Goal: Contribute content: Add original content to the website for others to see

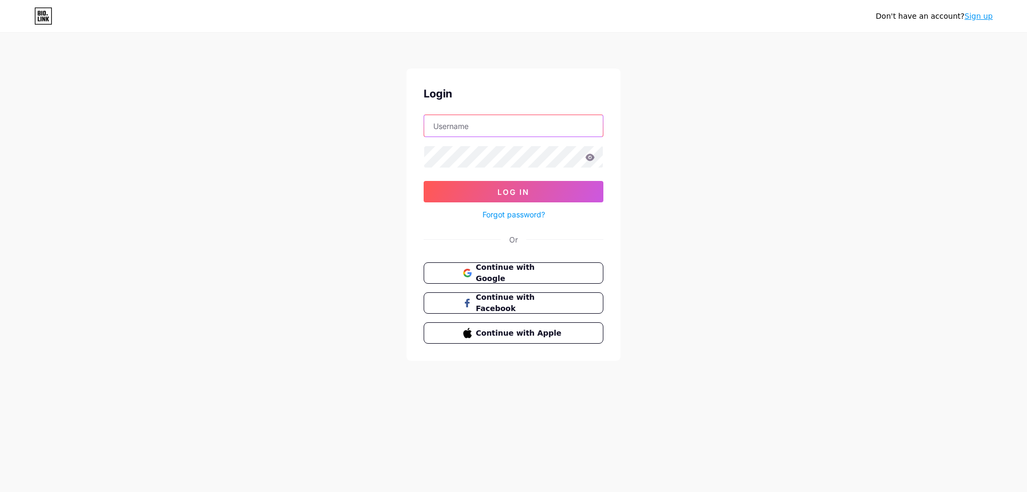
click at [501, 125] on input "text" at bounding box center [513, 125] width 179 height 21
click at [492, 267] on span "Continue with Google" at bounding box center [519, 273] width 89 height 23
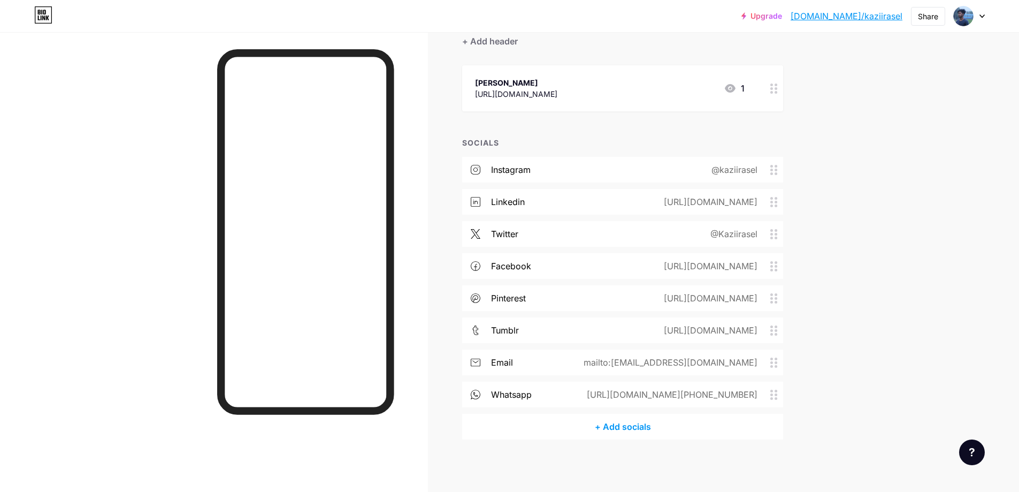
scroll to position [104, 0]
click at [771, 360] on div "mailto:kaziraselitpro@gmail.com" at bounding box center [669, 361] width 204 height 13
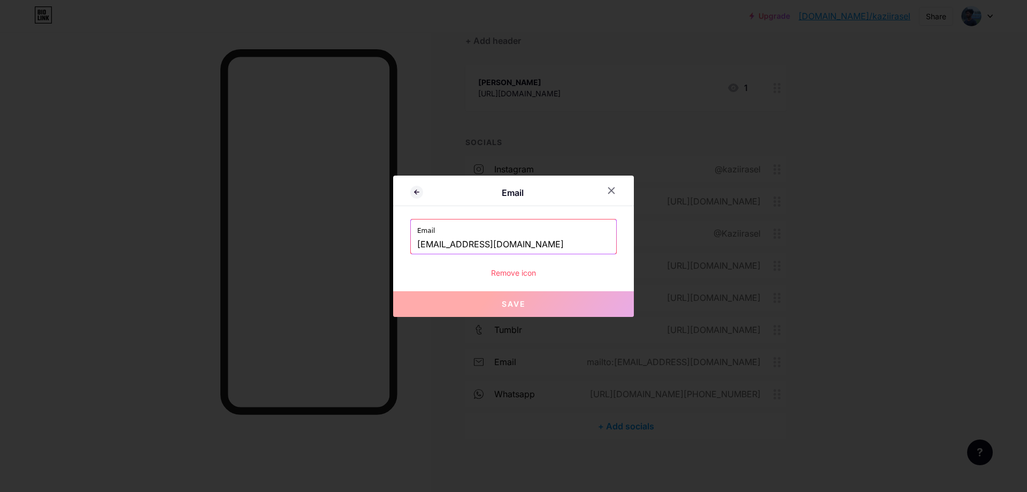
click at [505, 272] on div "Remove icon" at bounding box center [513, 272] width 207 height 11
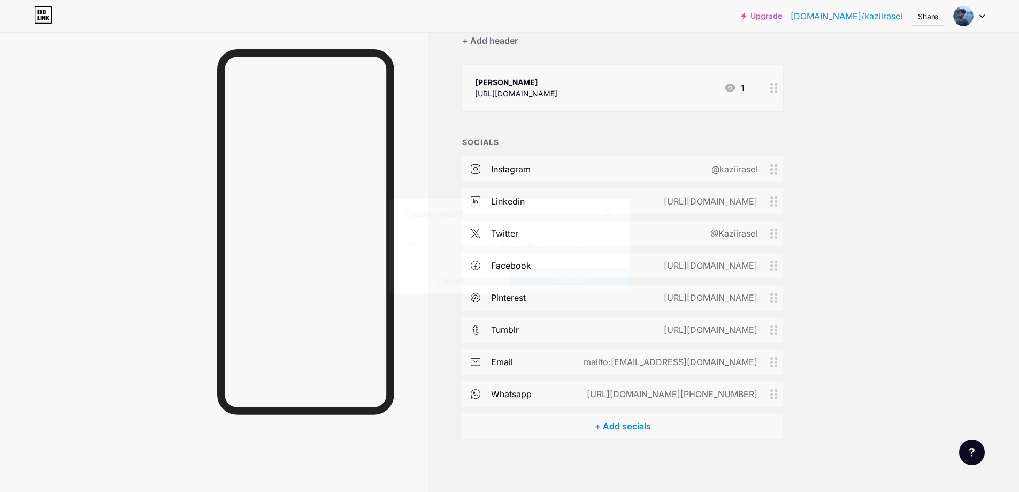
click at [560, 276] on span "Confirm" at bounding box center [569, 280] width 33 height 11
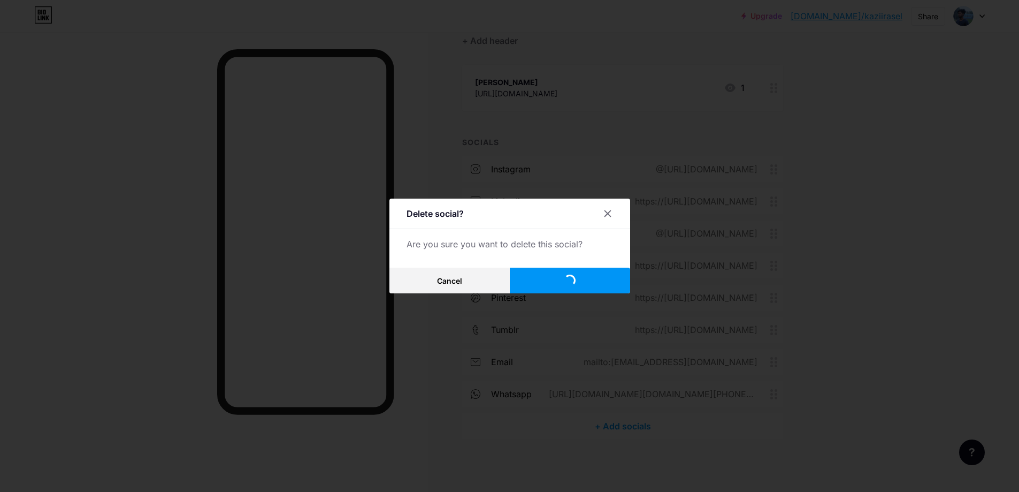
scroll to position [72, 0]
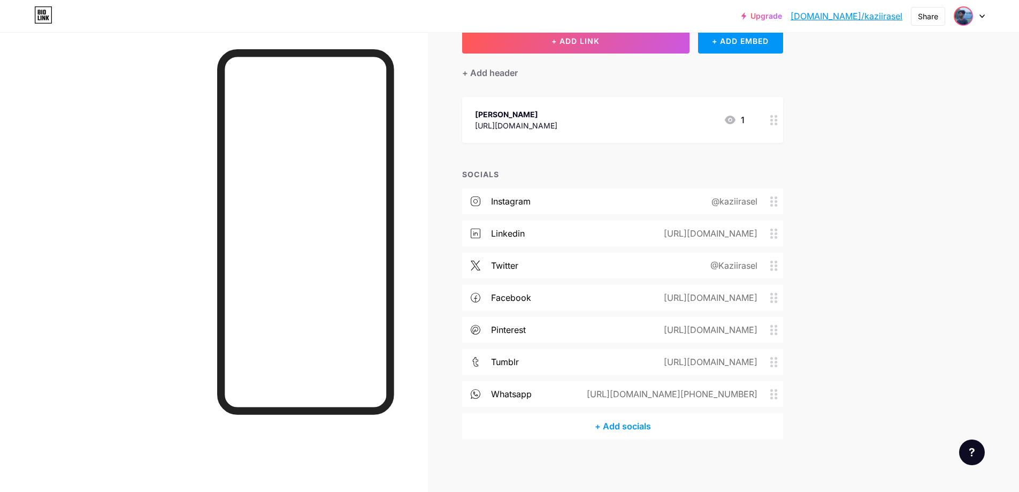
click at [962, 20] on img at bounding box center [963, 15] width 17 height 17
click at [984, 13] on div at bounding box center [969, 15] width 31 height 19
click at [981, 19] on div at bounding box center [969, 15] width 31 height 19
click at [913, 65] on div "[PERSON_NAME]" at bounding box center [924, 64] width 82 height 9
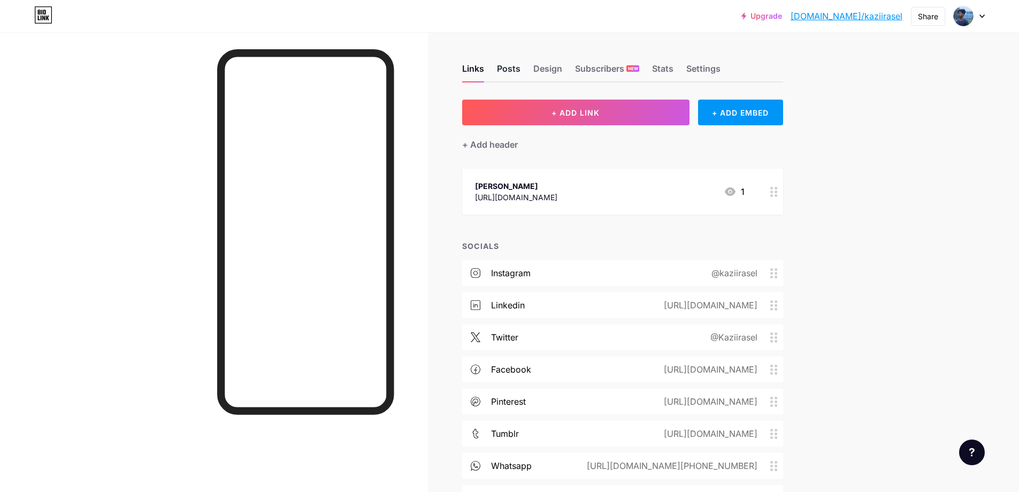
click at [514, 68] on div "Posts" at bounding box center [509, 71] width 24 height 19
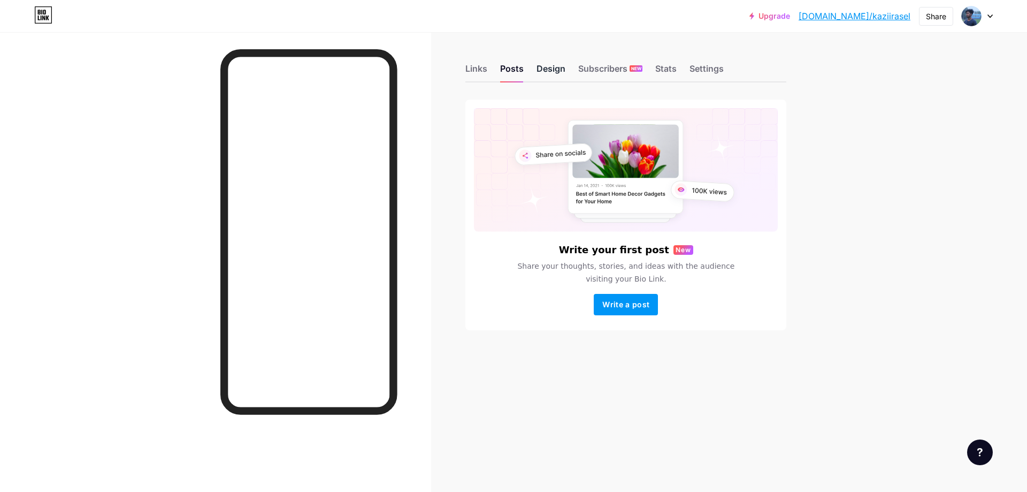
click at [544, 70] on div "Design" at bounding box center [551, 71] width 29 height 19
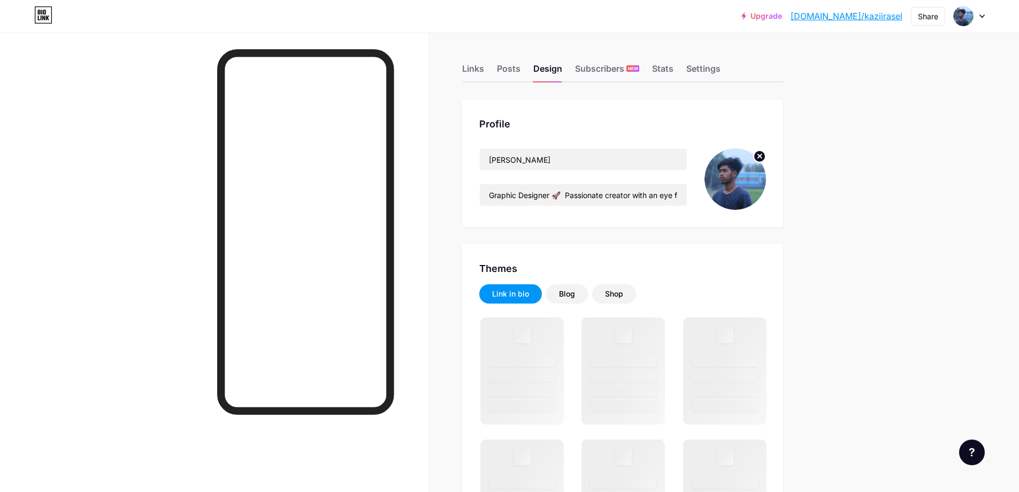
click at [724, 180] on img at bounding box center [736, 179] width 62 height 62
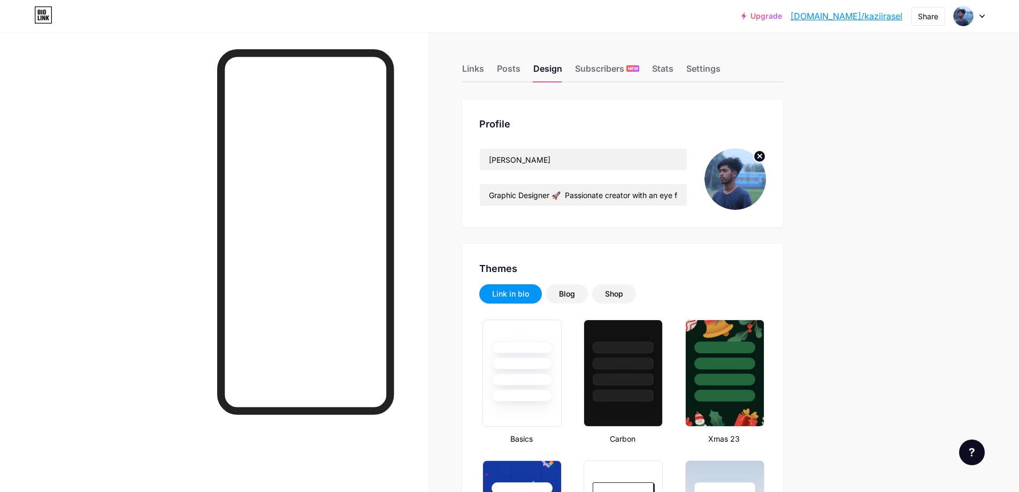
type input "#000000"
type input "#342b55"
type input "#ffffff"
click at [741, 168] on img at bounding box center [736, 179] width 62 height 62
click at [762, 155] on icon at bounding box center [760, 156] width 4 height 4
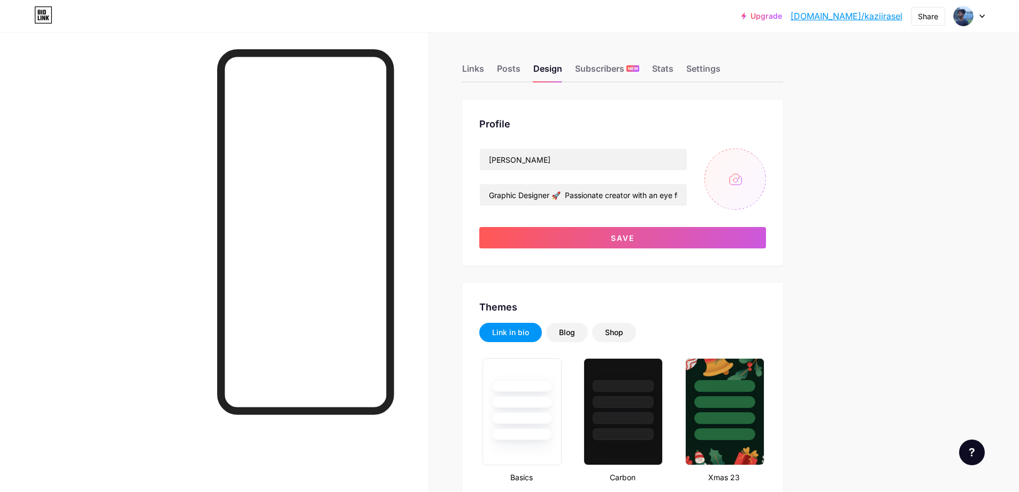
click at [738, 176] on input "file" at bounding box center [736, 179] width 62 height 62
type input "C:\fakepath\kazigrasel, kazirasel, [PERSON_NAME],raselkazi, [PERSON_NAME],[PERS…"
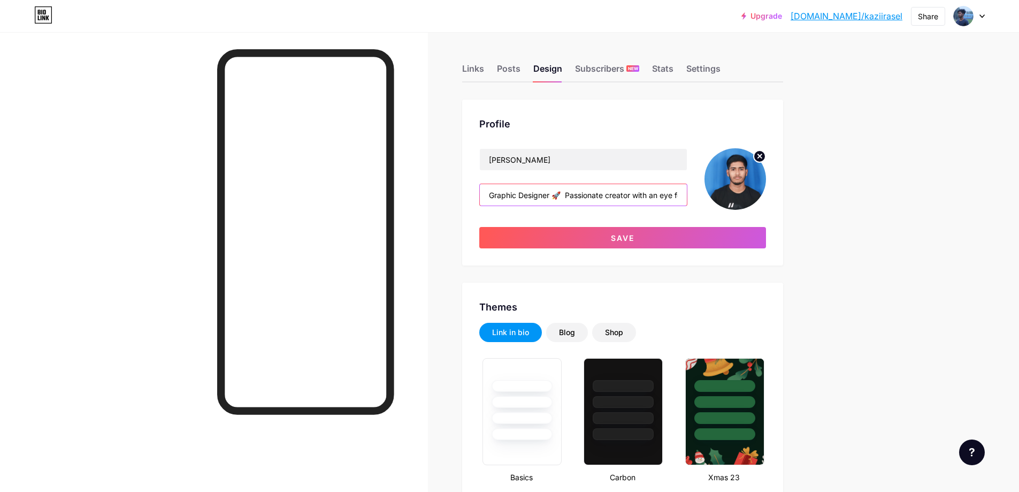
click at [544, 197] on input "Graphic Designer 🚀 Passionate creator with an eye for design! 🖌️ Transforming c…" at bounding box center [583, 194] width 207 height 21
paste input "| Brand Identity | Logo | Social Media Post Design | T-Shirt Design | Stationer…"
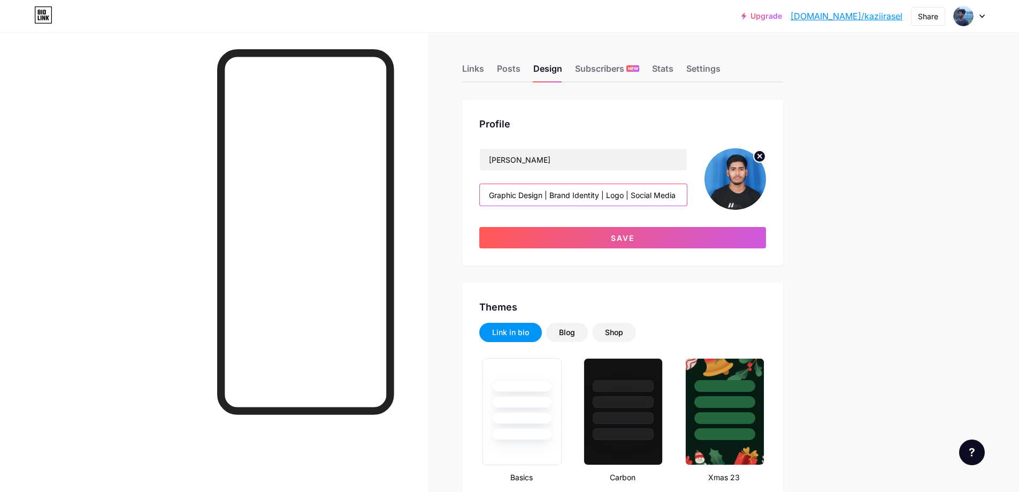
scroll to position [0, 381]
type input "Graphic Design | Brand Identity | Logo | Social Media Post Design | T-Shirt Des…"
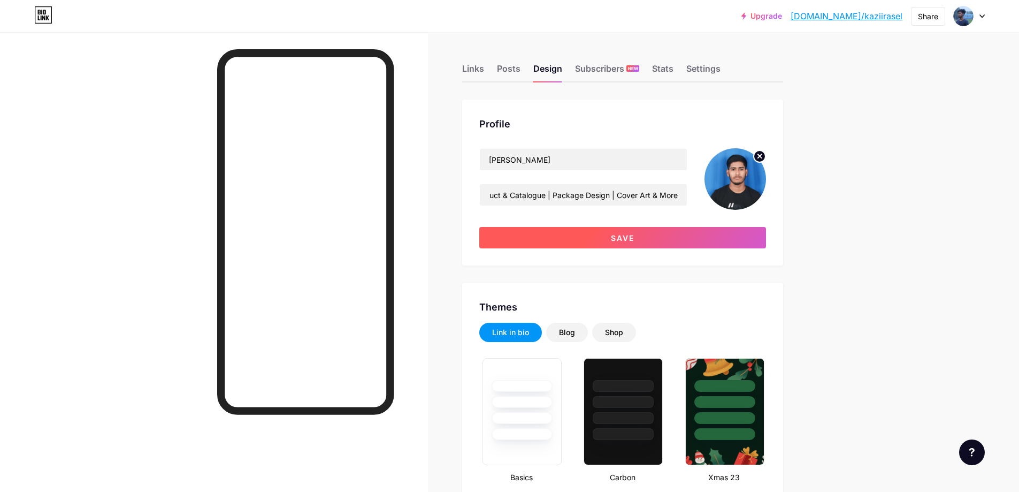
click at [615, 238] on span "Save" at bounding box center [623, 237] width 24 height 9
type input "#ffffff"
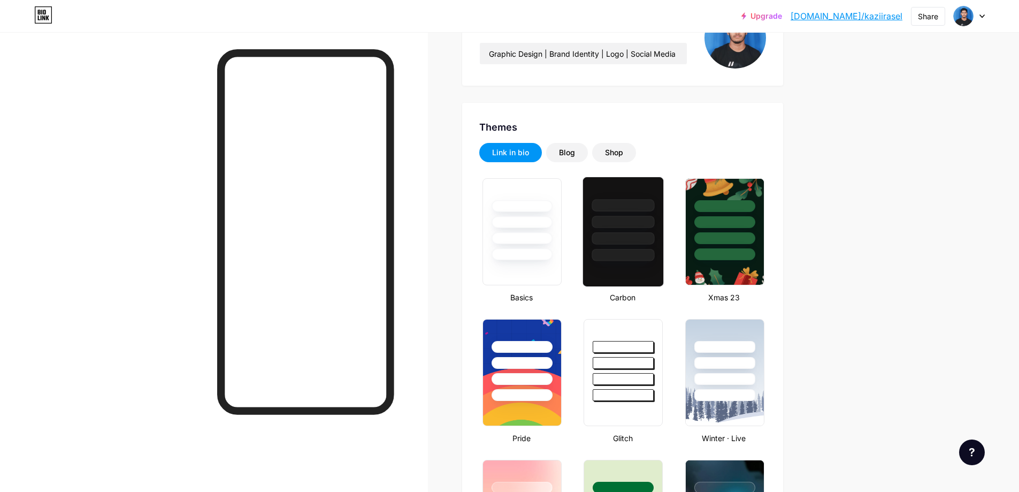
scroll to position [143, 0]
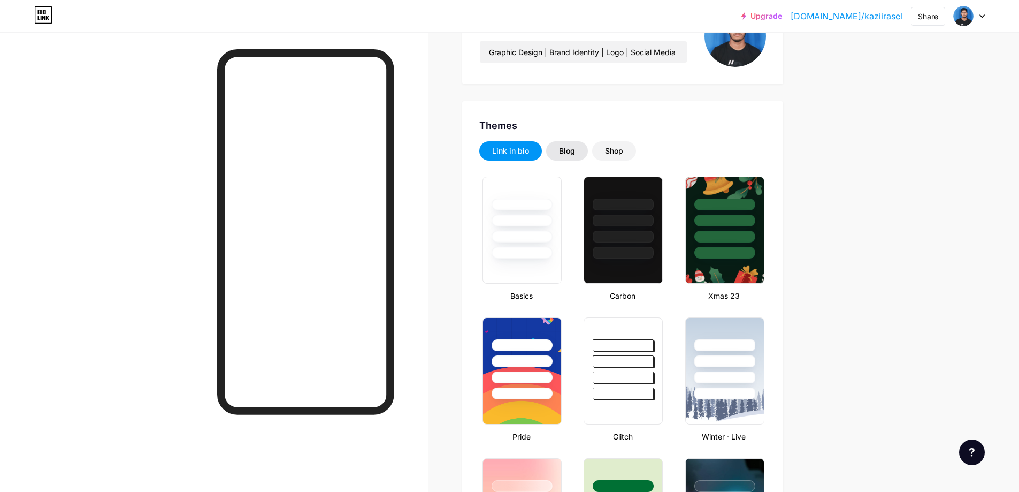
click at [575, 150] on div "Blog" at bounding box center [567, 151] width 16 height 11
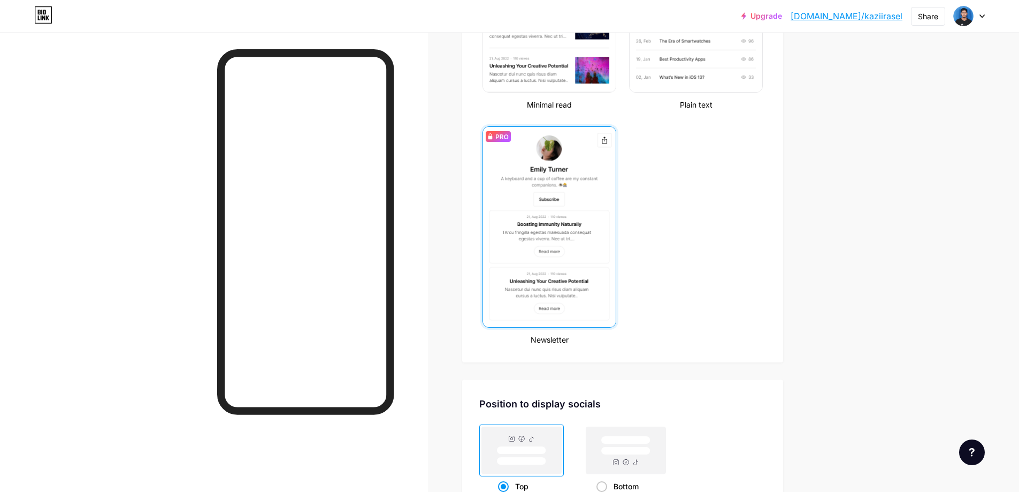
scroll to position [0, 0]
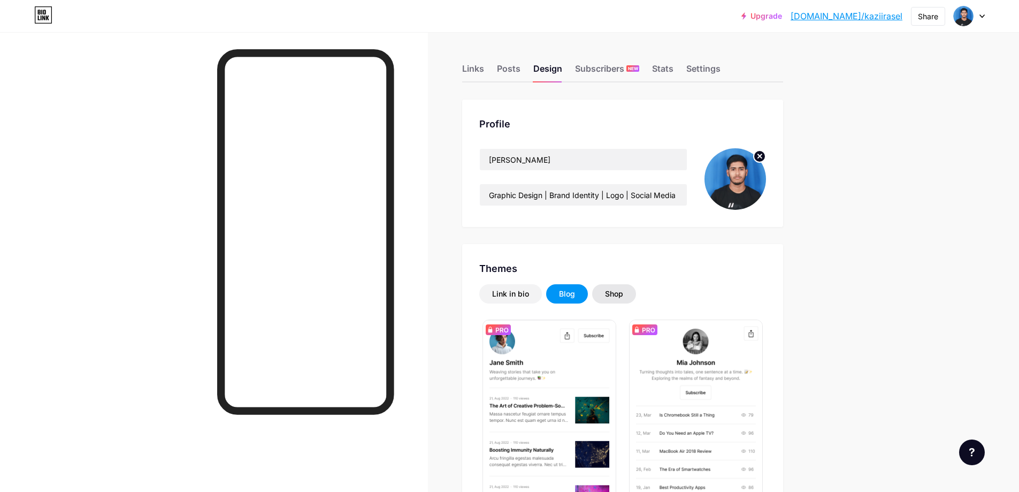
click at [614, 292] on div "Shop" at bounding box center [614, 293] width 18 height 11
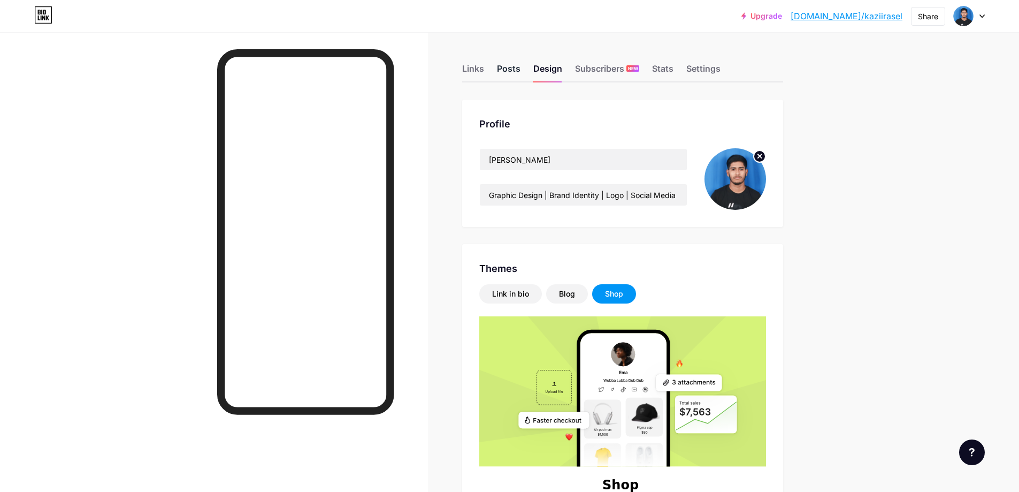
click at [518, 66] on div "Posts" at bounding box center [509, 71] width 24 height 19
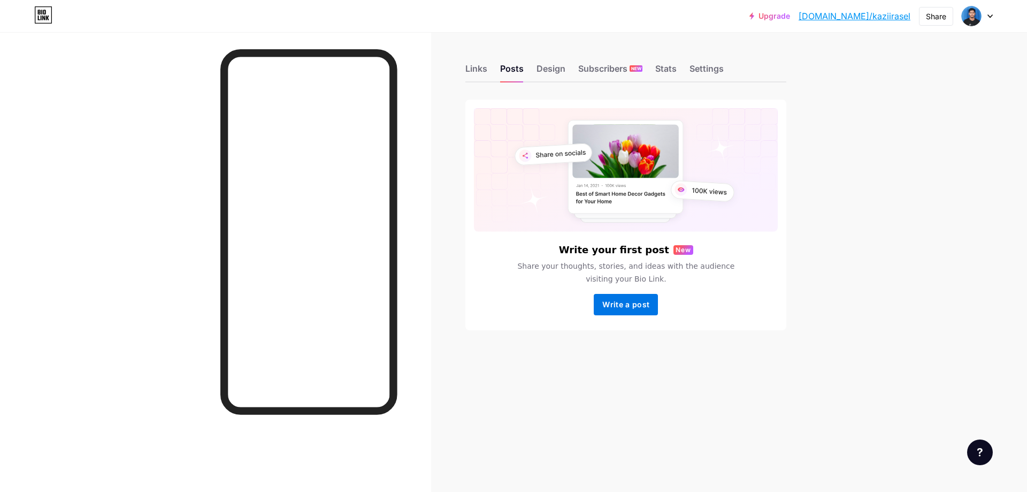
click at [618, 304] on span "Write a post" at bounding box center [626, 304] width 47 height 9
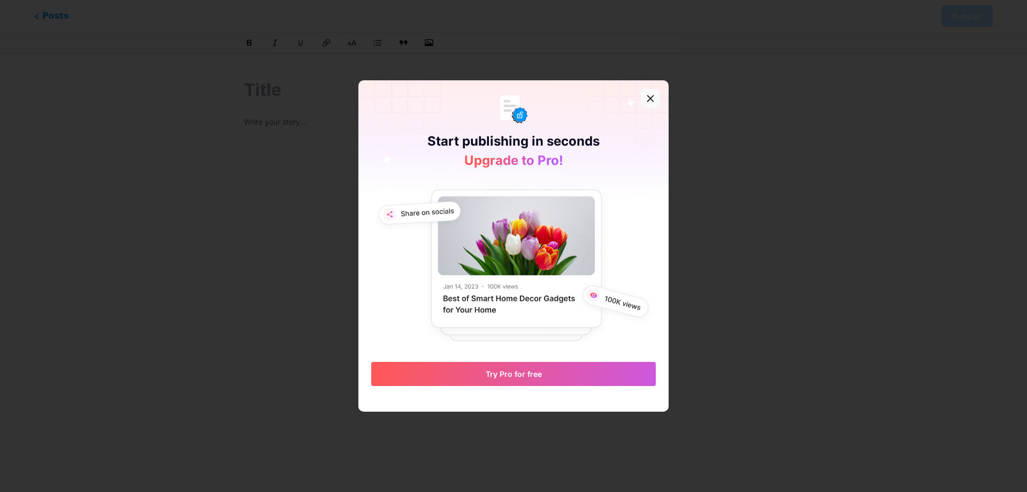
click at [646, 99] on icon at bounding box center [650, 98] width 9 height 9
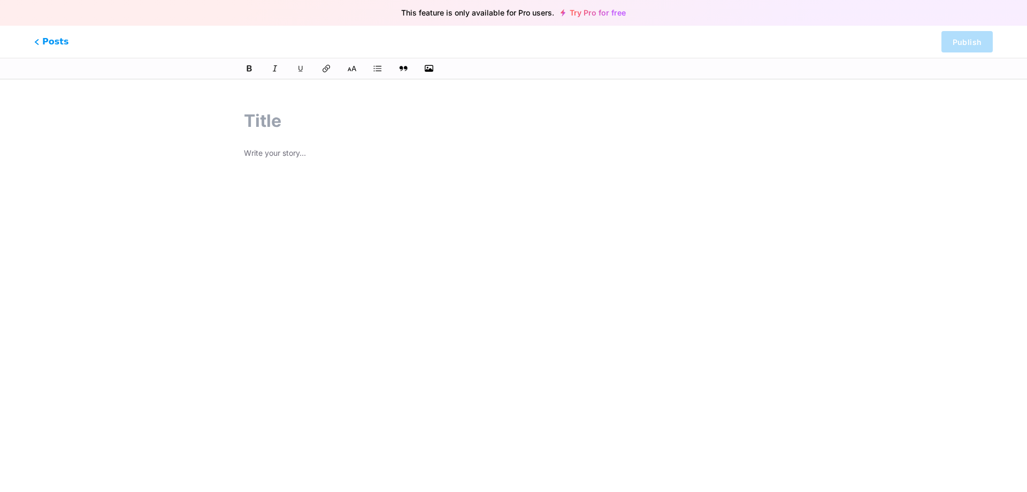
click at [273, 130] on input "text" at bounding box center [513, 121] width 539 height 26
click at [427, 68] on icon "button" at bounding box center [429, 68] width 11 height 9
click at [0, 0] on input "file" at bounding box center [0, 0] width 0 height 0
click at [39, 45] on span "Posts" at bounding box center [52, 42] width 38 height 14
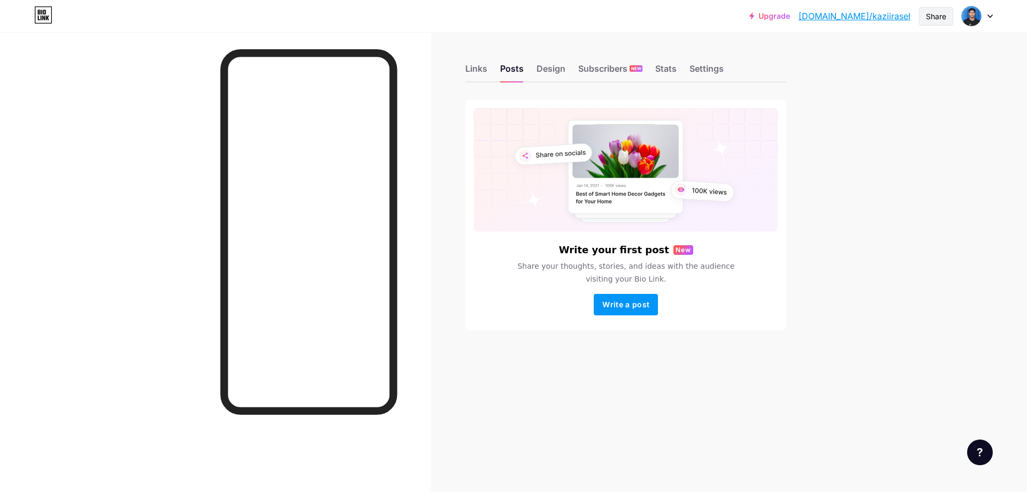
click at [931, 18] on div "Share" at bounding box center [936, 16] width 20 height 11
click at [872, 54] on div "Copy link" at bounding box center [873, 55] width 159 height 26
click at [992, 18] on div "Upgrade [DOMAIN_NAME]/kaziir... [DOMAIN_NAME]/kaziirasel Share Copy link [URL][…" at bounding box center [513, 15] width 1027 height 19
click at [988, 18] on icon at bounding box center [990, 16] width 5 height 4
